Goal: Transaction & Acquisition: Purchase product/service

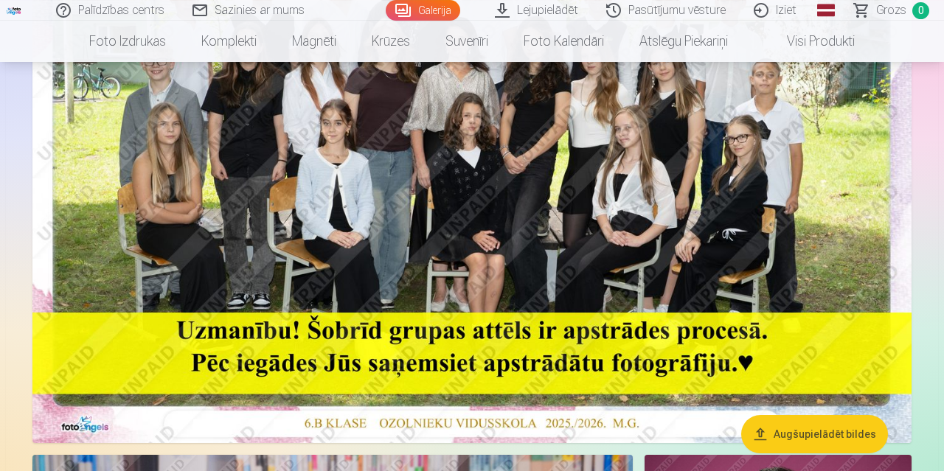
scroll to position [296, 0]
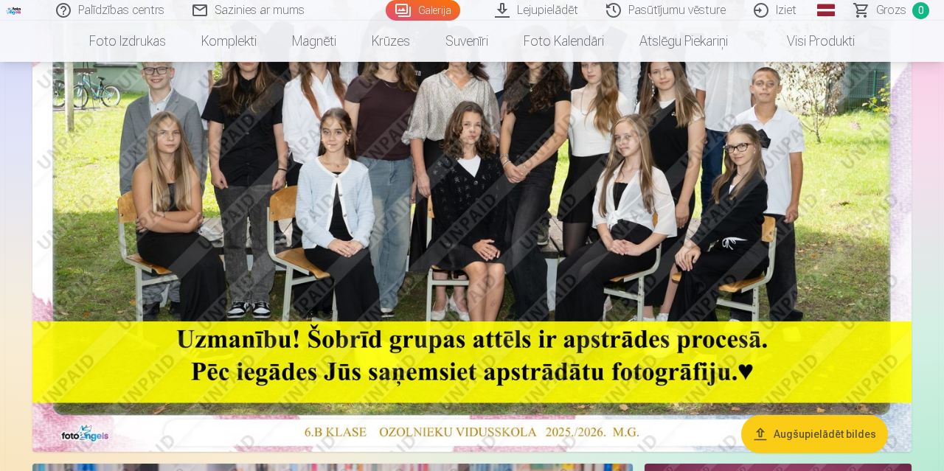
click at [527, 164] on img at bounding box center [471, 159] width 879 height 586
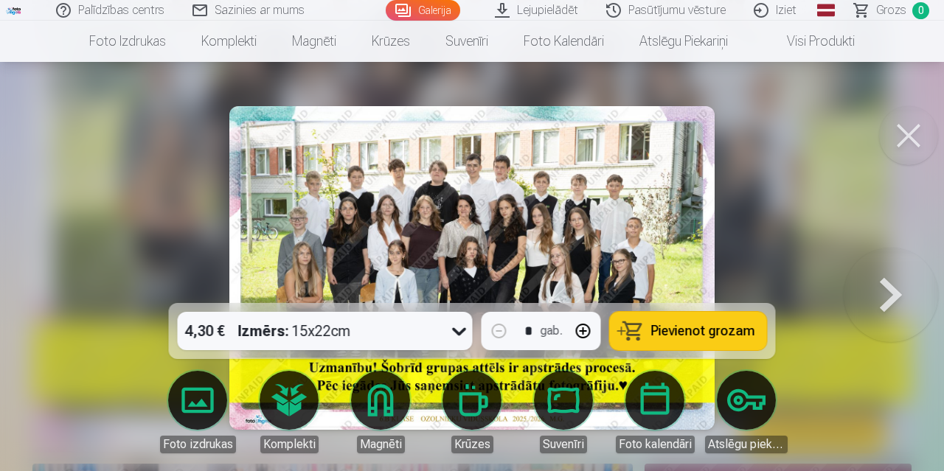
click at [704, 332] on span "Pievienot grozam" at bounding box center [703, 330] width 104 height 13
click at [909, 139] on button at bounding box center [908, 135] width 59 height 59
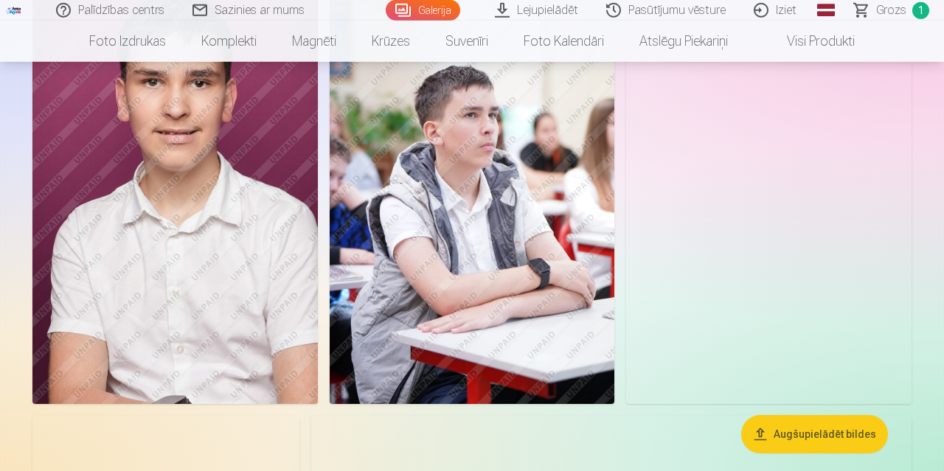
scroll to position [1204, 0]
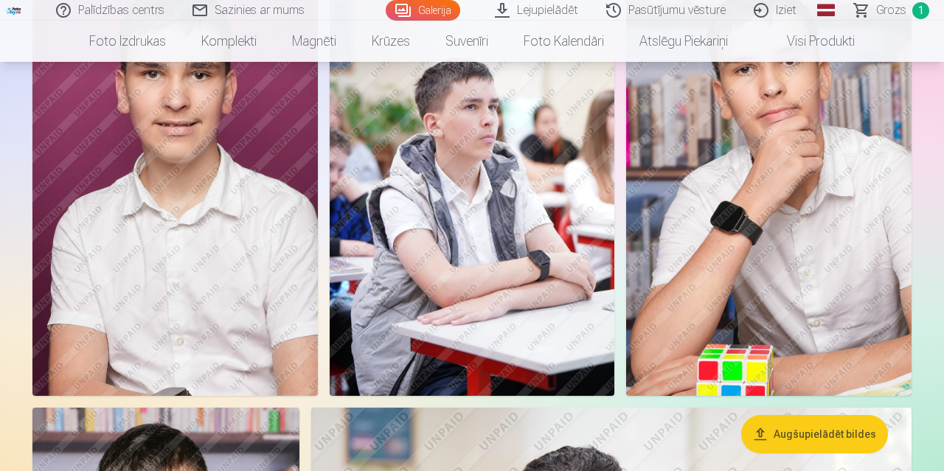
click at [541, 305] on img at bounding box center [472, 182] width 285 height 428
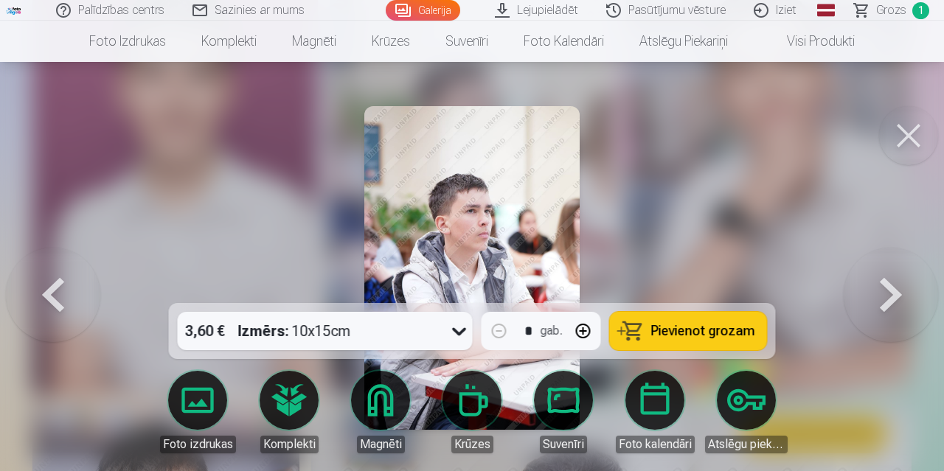
click at [923, 133] on button at bounding box center [908, 135] width 59 height 59
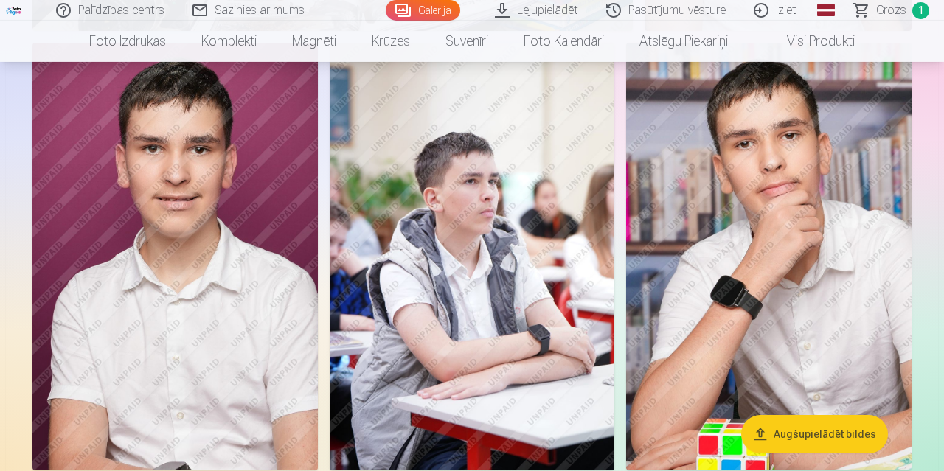
scroll to position [1155, 0]
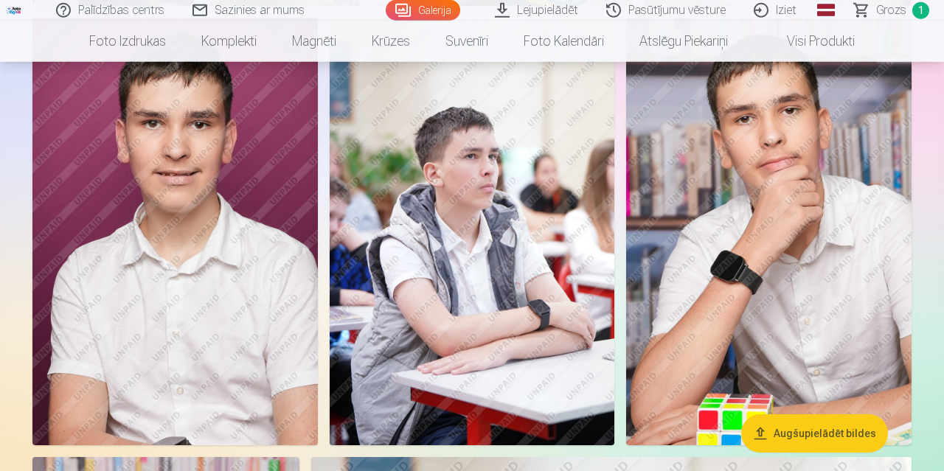
click at [806, 282] on img at bounding box center [768, 232] width 285 height 428
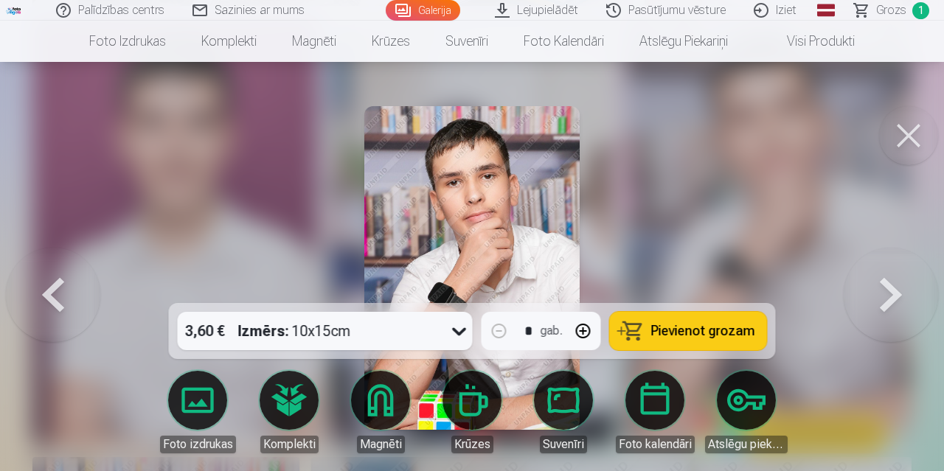
click at [734, 331] on span "Pievienot grozam" at bounding box center [703, 330] width 104 height 13
click at [915, 133] on button at bounding box center [908, 135] width 59 height 59
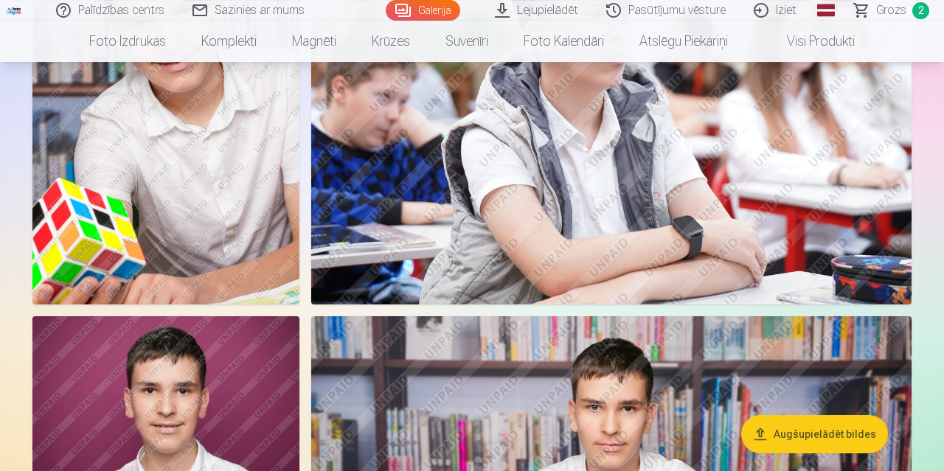
scroll to position [1947, 0]
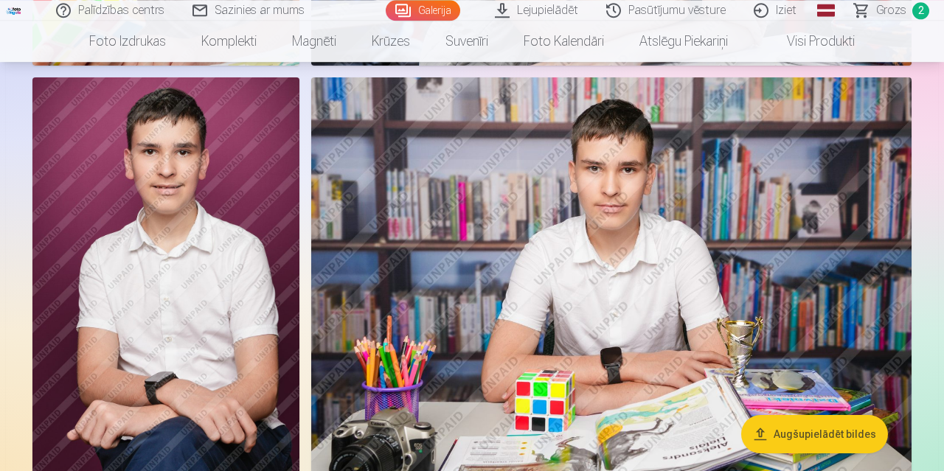
click at [226, 223] on img at bounding box center [165, 277] width 267 height 400
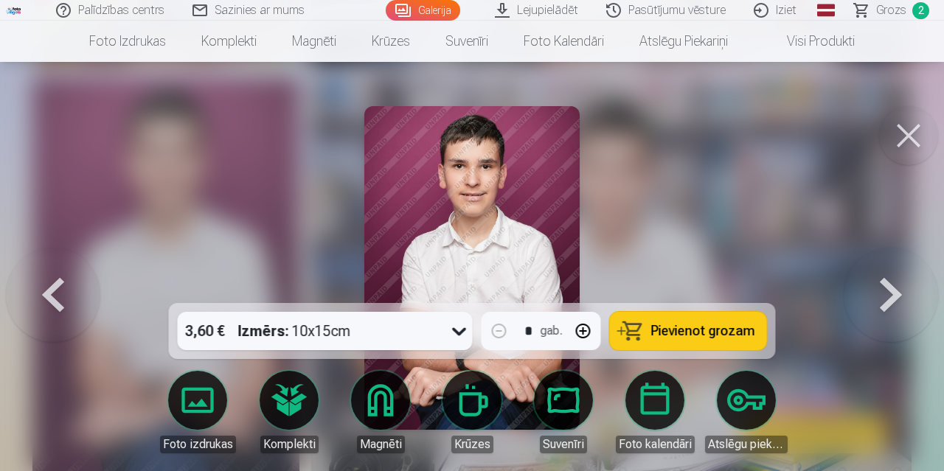
click at [678, 206] on div at bounding box center [472, 235] width 944 height 471
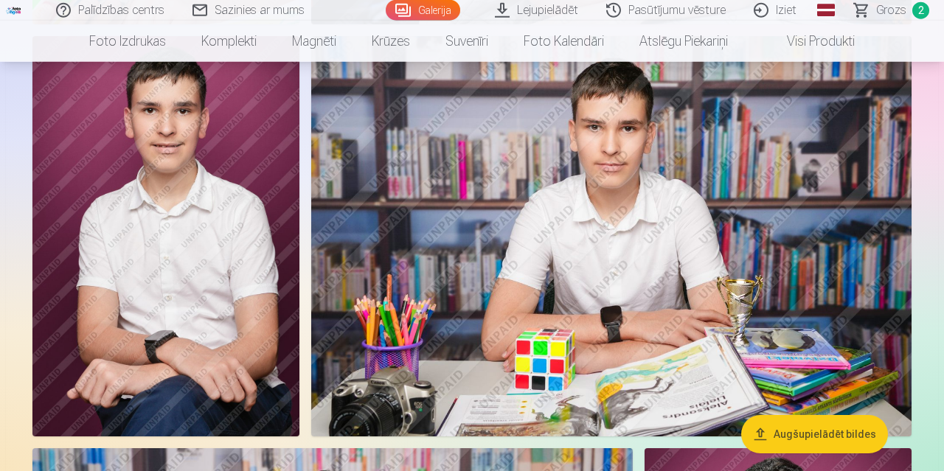
scroll to position [1963, 0]
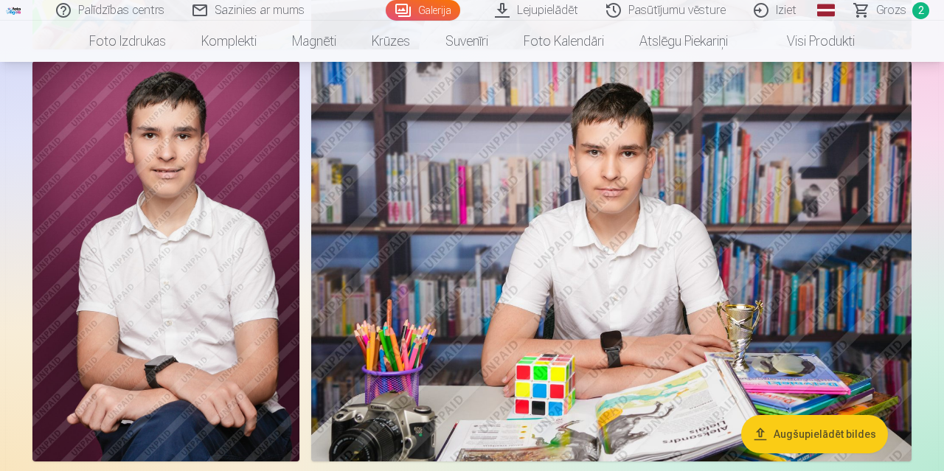
click at [243, 270] on img at bounding box center [165, 261] width 267 height 400
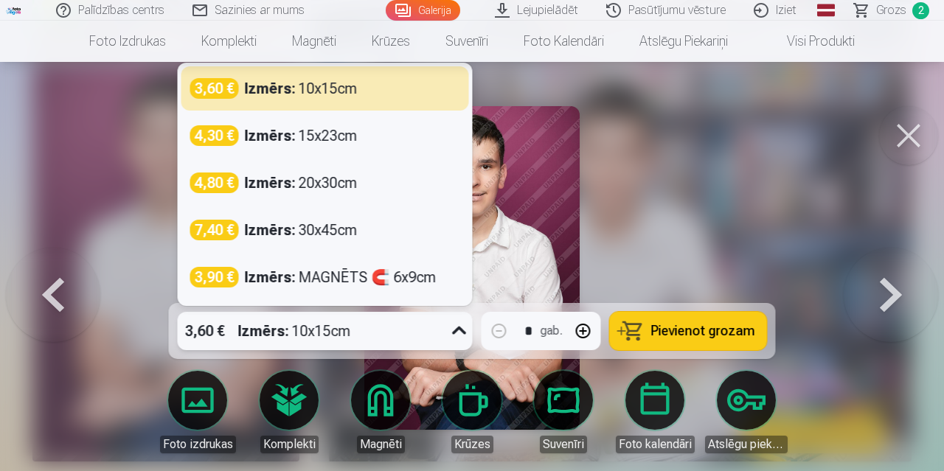
click at [462, 331] on icon at bounding box center [460, 331] width 24 height 24
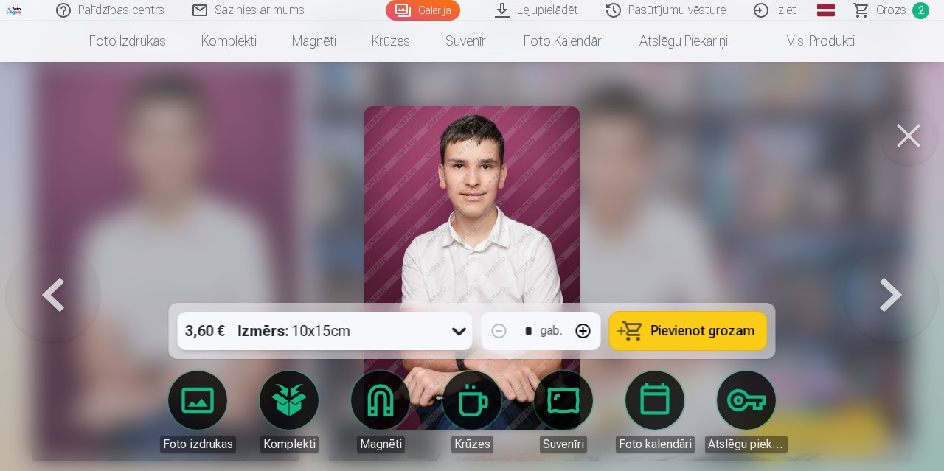
click at [462, 331] on icon at bounding box center [460, 331] width 24 height 24
click at [712, 338] on span "Pievienot grozam" at bounding box center [703, 330] width 104 height 13
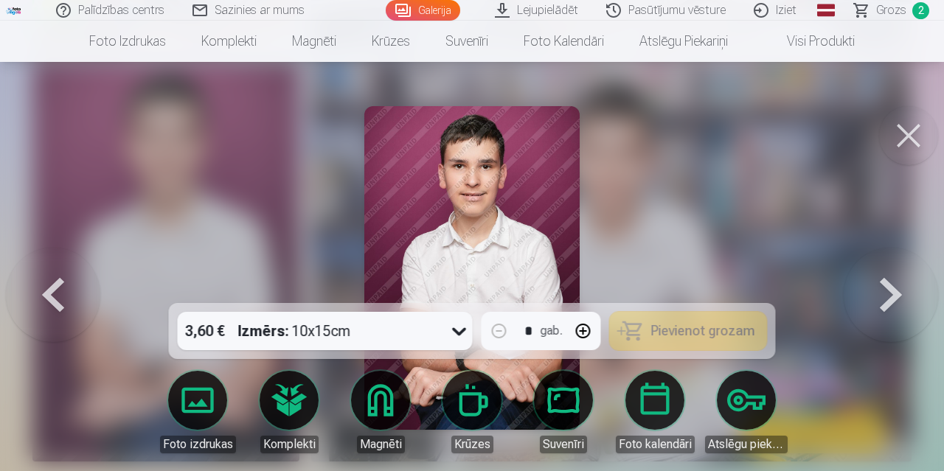
click at [893, 288] on button at bounding box center [891, 268] width 94 height 41
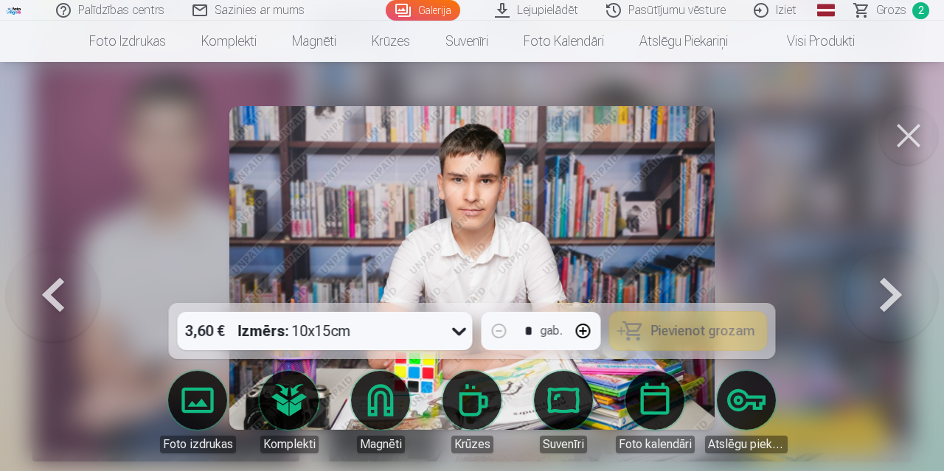
click at [63, 288] on button at bounding box center [53, 268] width 94 height 41
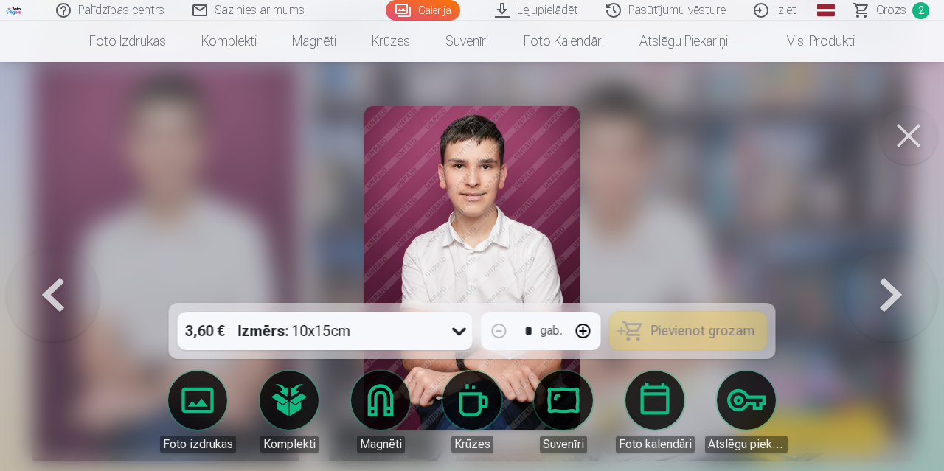
click at [918, 131] on button at bounding box center [908, 135] width 59 height 59
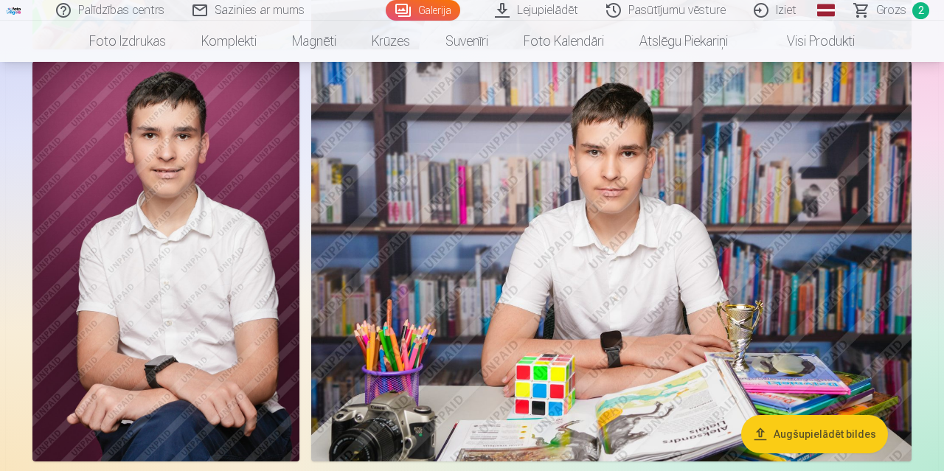
click at [886, 4] on span "Grozs" at bounding box center [891, 10] width 30 height 18
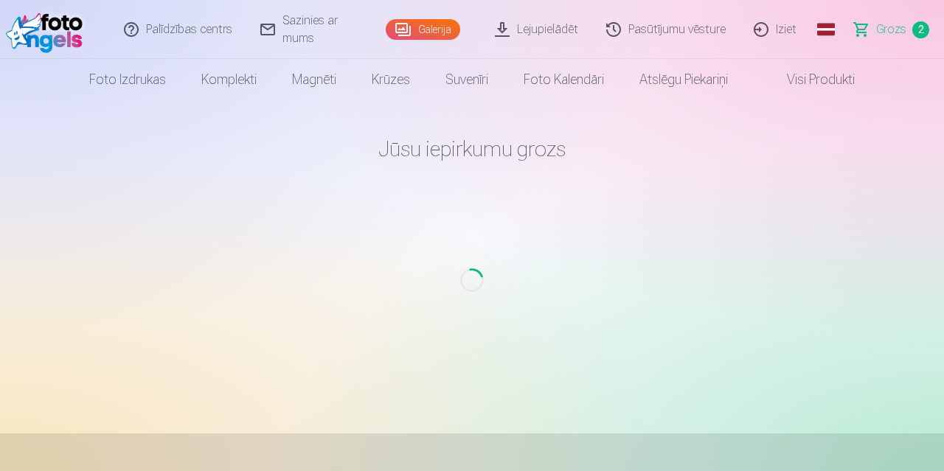
drag, startPoint x: 633, startPoint y: 205, endPoint x: 764, endPoint y: 228, distance: 132.5
click at [764, 228] on main "[PERSON_NAME] iepirkumu grozs Loading..." at bounding box center [471, 249] width 861 height 298
click at [897, 30] on span "Grozs" at bounding box center [891, 30] width 30 height 18
click at [892, 24] on span "Grozs" at bounding box center [891, 30] width 30 height 18
click at [871, 29] on link "Grozs 3" at bounding box center [892, 29] width 103 height 59
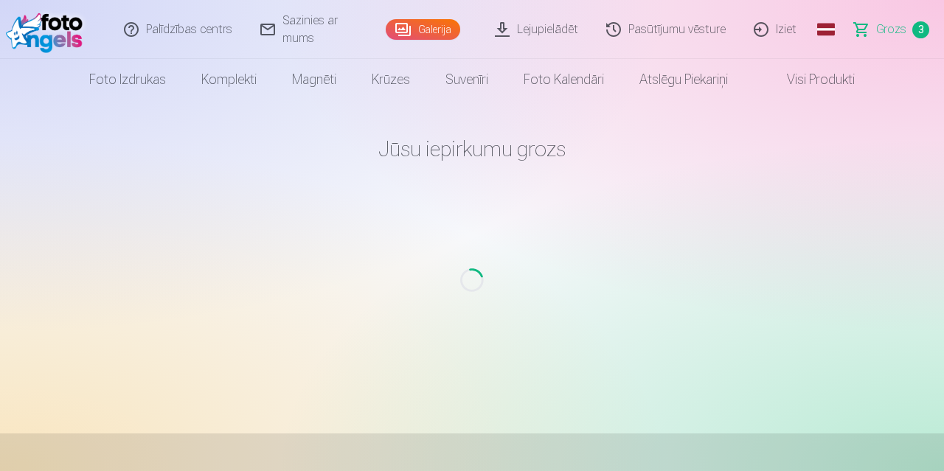
click at [897, 32] on span "Grozs" at bounding box center [891, 30] width 30 height 18
